Goal: Task Accomplishment & Management: Manage account settings

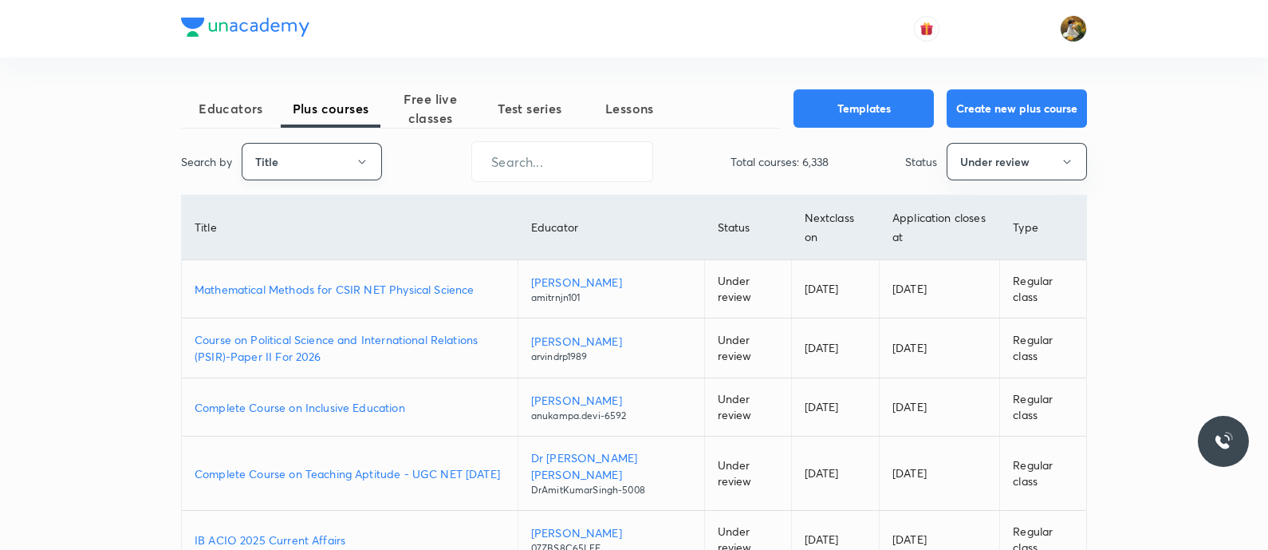
click at [345, 172] on button "Title" at bounding box center [312, 161] width 140 height 37
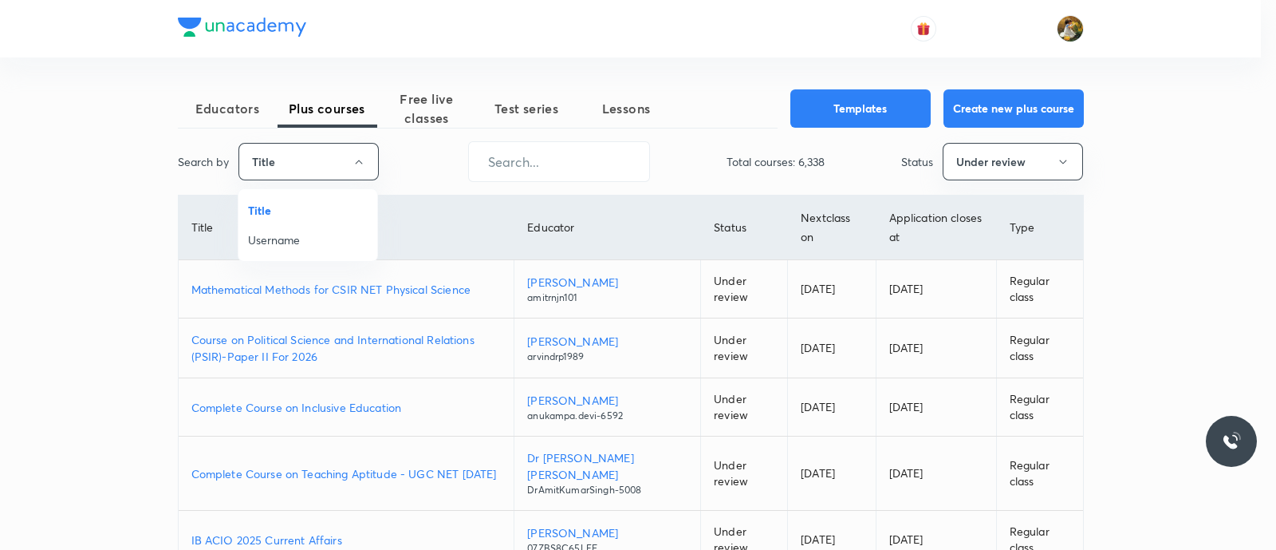
click at [426, 163] on div at bounding box center [638, 275] width 1276 height 550
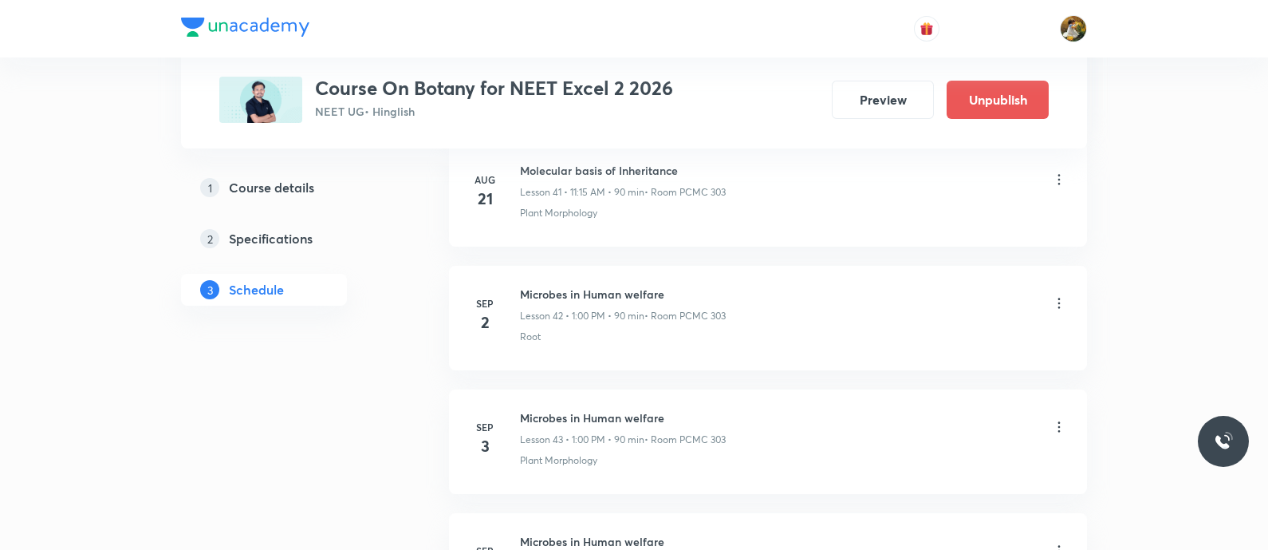
scroll to position [5981, 0]
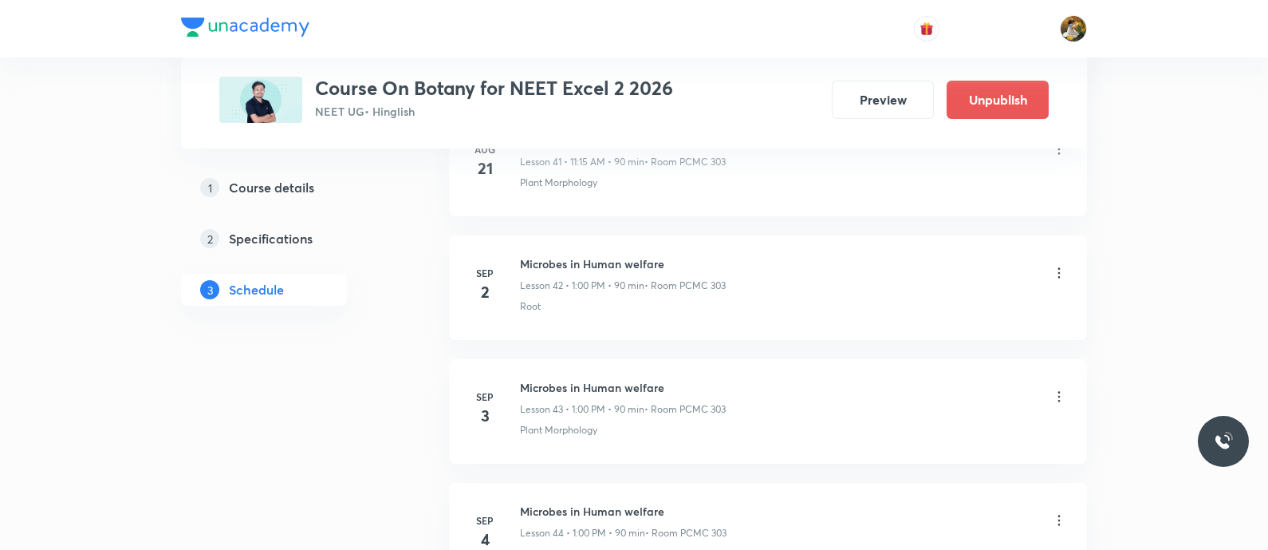
click at [1066, 265] on icon at bounding box center [1059, 273] width 16 height 16
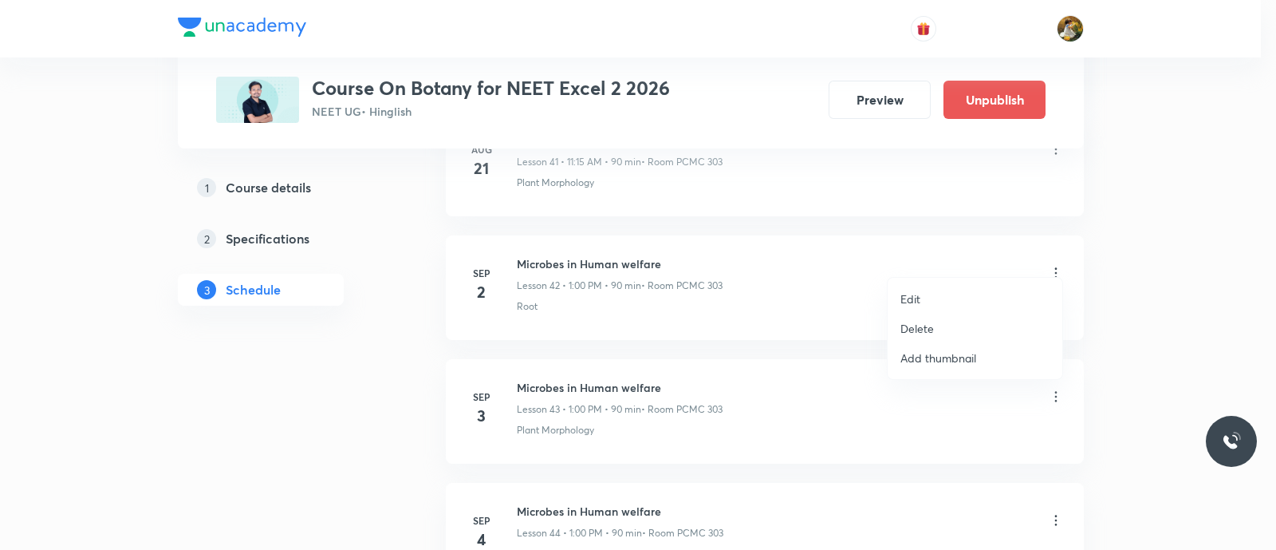
click at [969, 295] on li "Edit" at bounding box center [975, 299] width 175 height 30
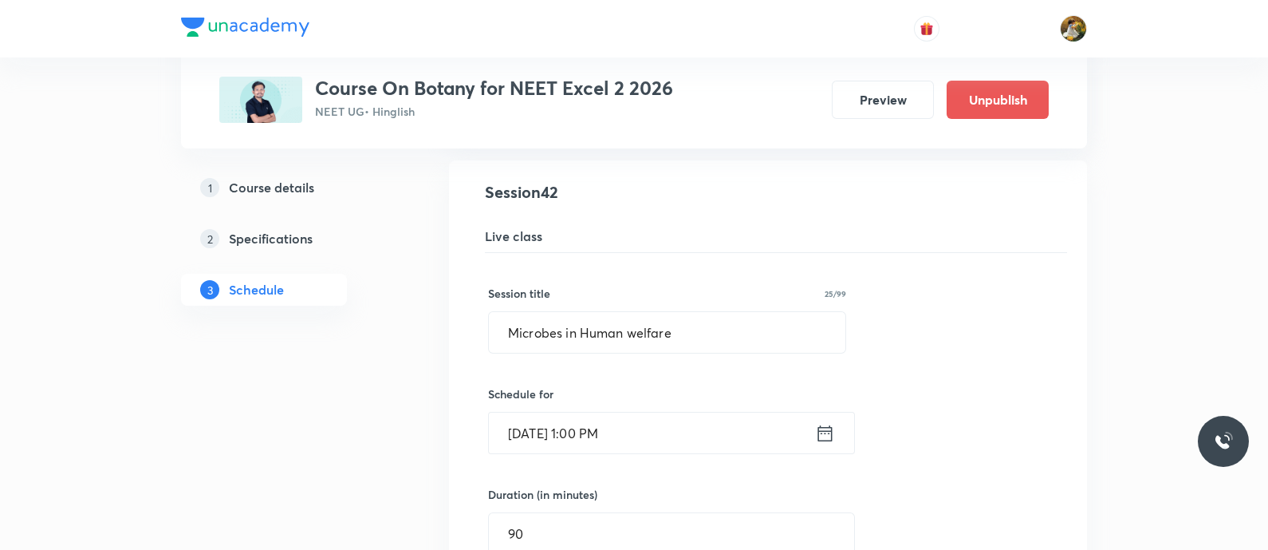
scroll to position [5084, 0]
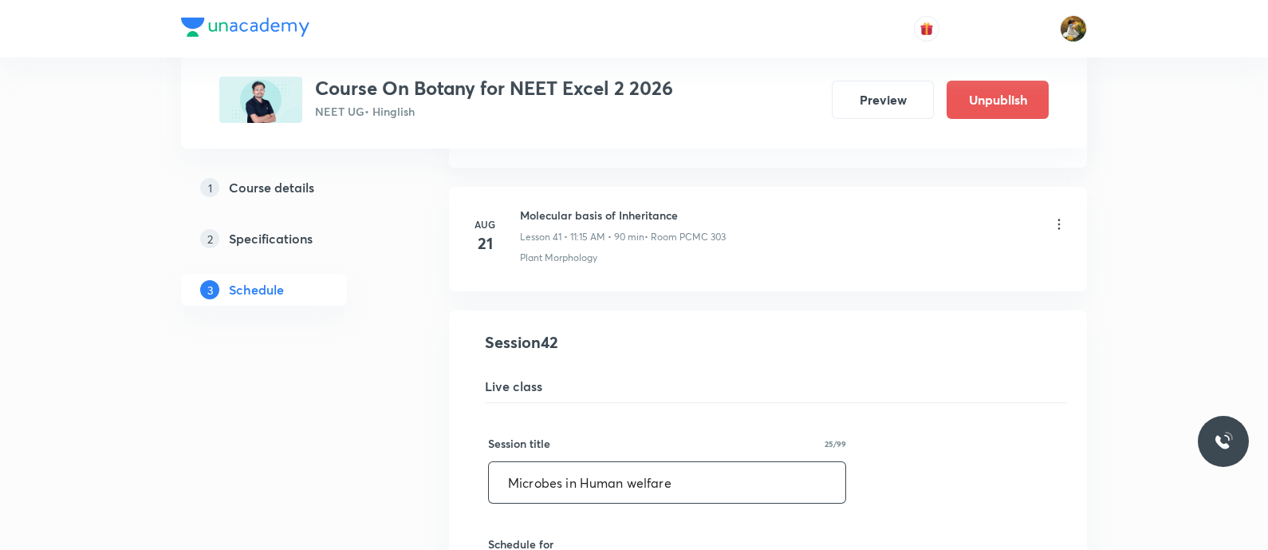
drag, startPoint x: 706, startPoint y: 472, endPoint x: 489, endPoint y: 489, distance: 217.6
click at [489, 489] on div "Session title 25/99 Microbes in Human welfare ​" at bounding box center [667, 469] width 358 height 69
paste input "Molecular basis of Inheritance"
type input "Molecular basis of Inheritance"
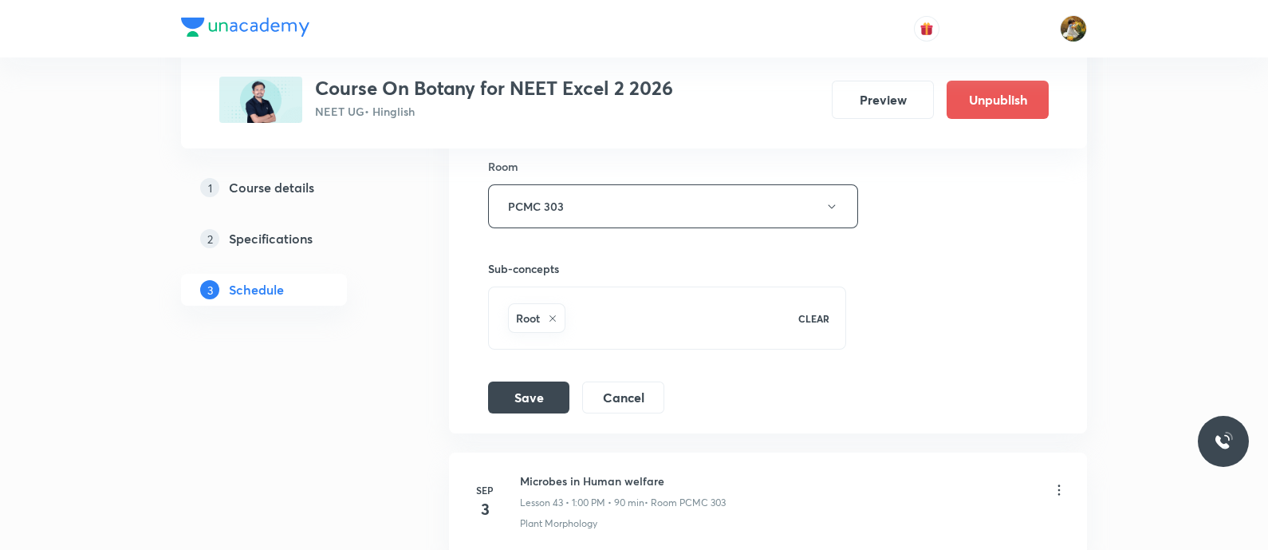
scroll to position [5782, 0]
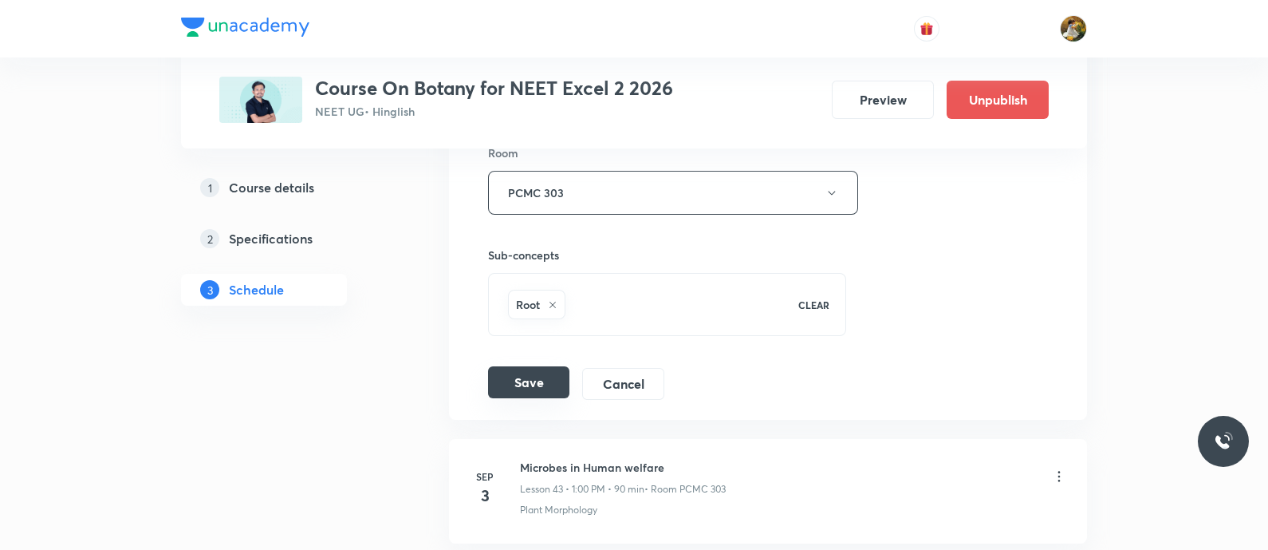
click at [541, 372] on button "Save" at bounding box center [528, 382] width 81 height 32
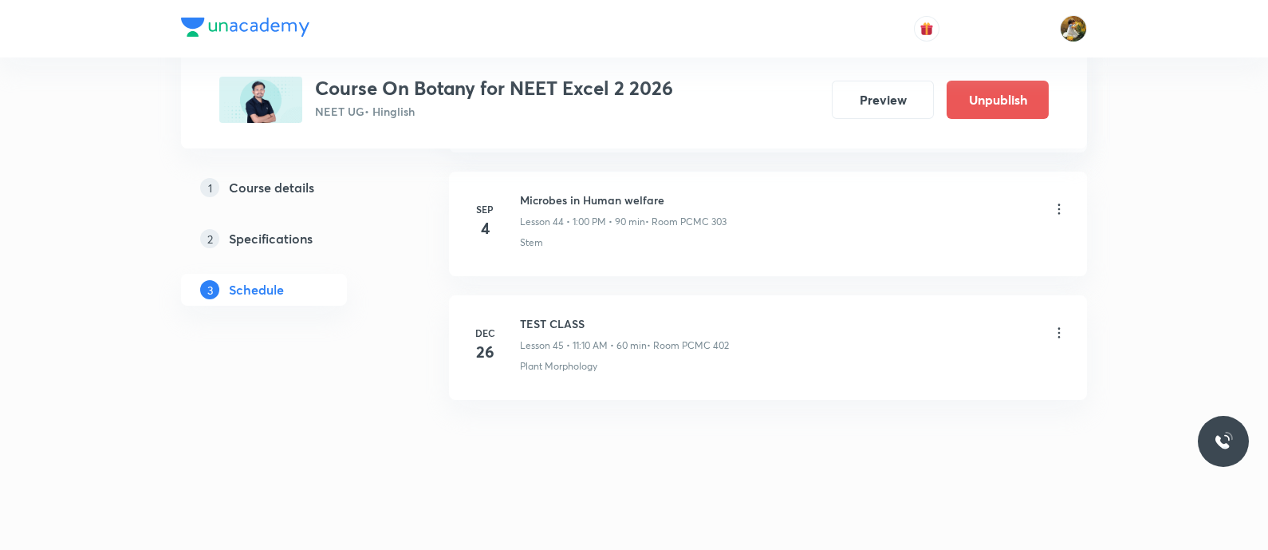
scroll to position [5546, 0]
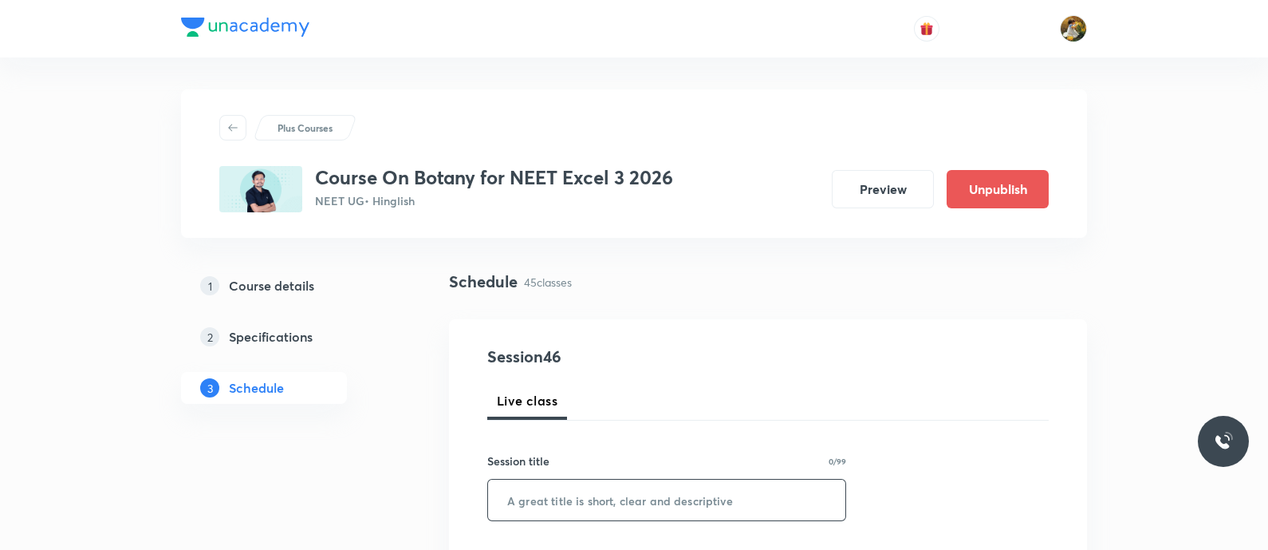
click at [593, 509] on input "text" at bounding box center [666, 499] width 357 height 41
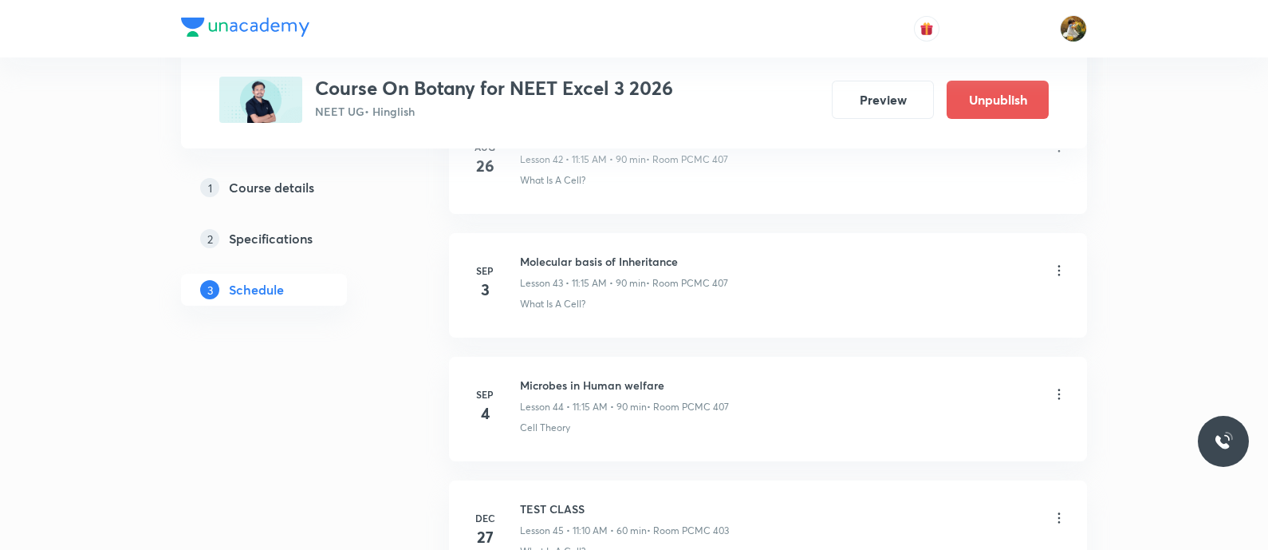
scroll to position [6078, 0]
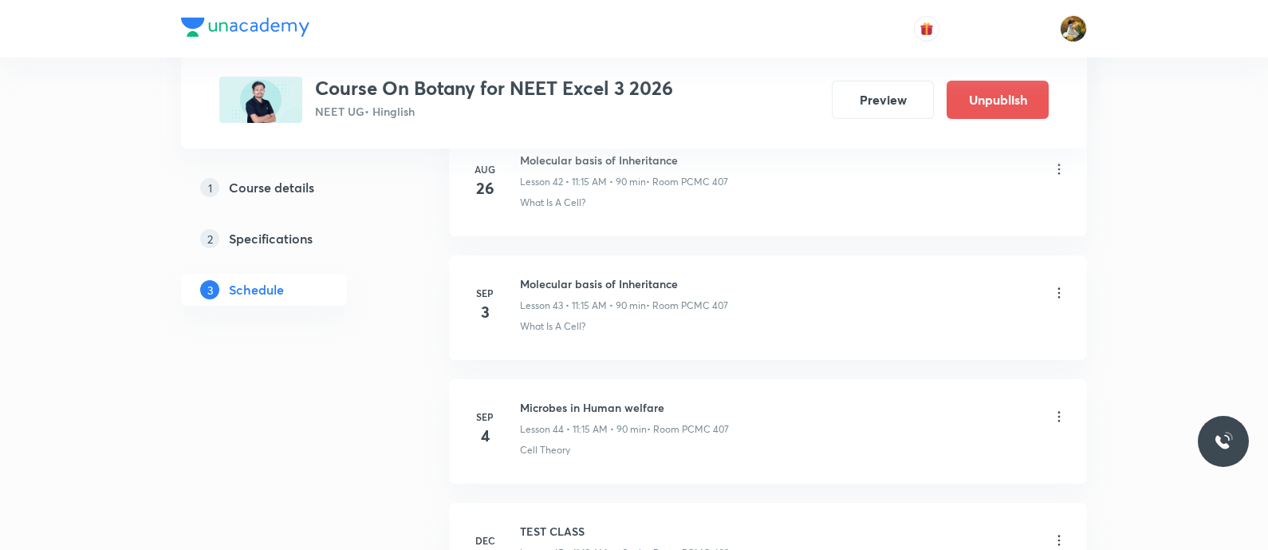
scroll to position [5978, 0]
